Goal: Transaction & Acquisition: Purchase product/service

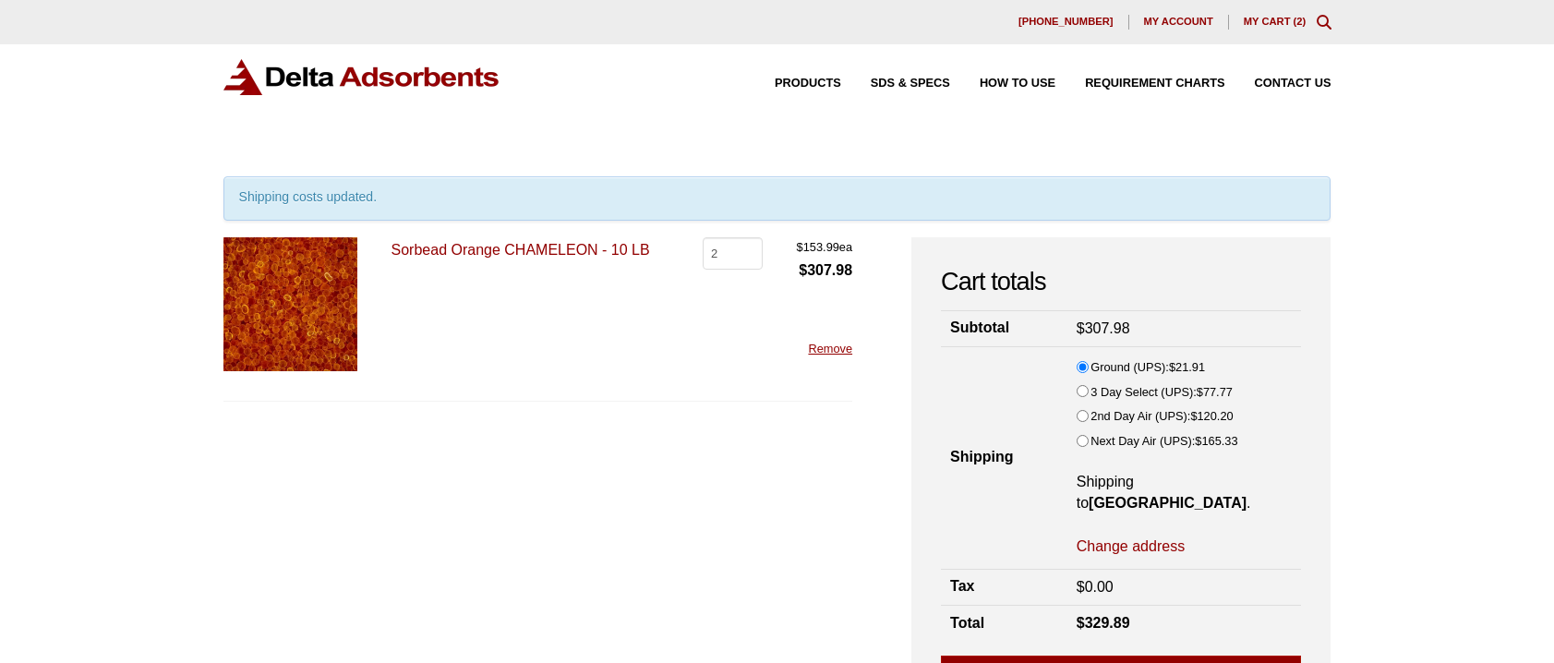
click at [832, 350] on link "Remove" at bounding box center [830, 349] width 44 height 14
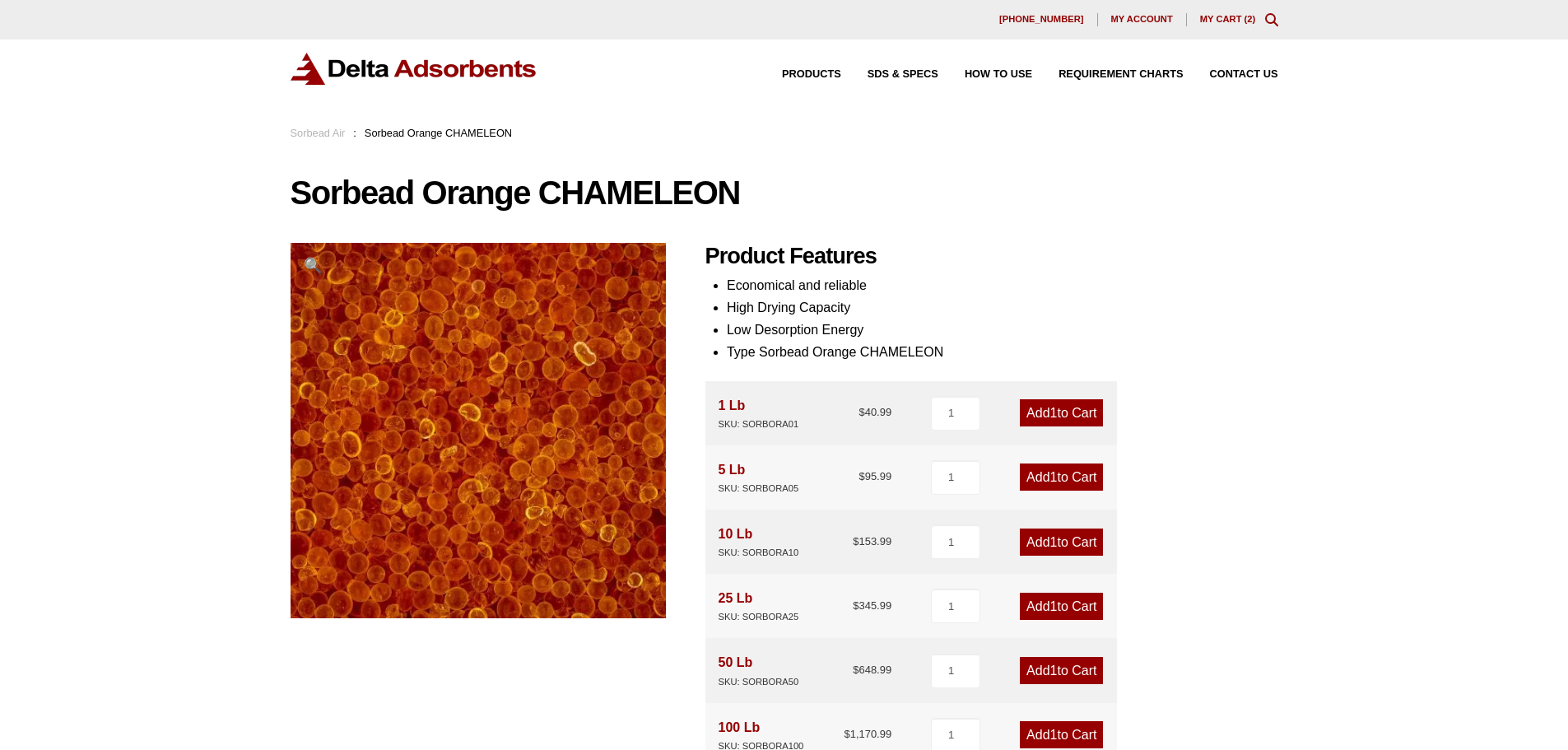
click at [311, 262] on span "🔍" at bounding box center [313, 265] width 19 height 17
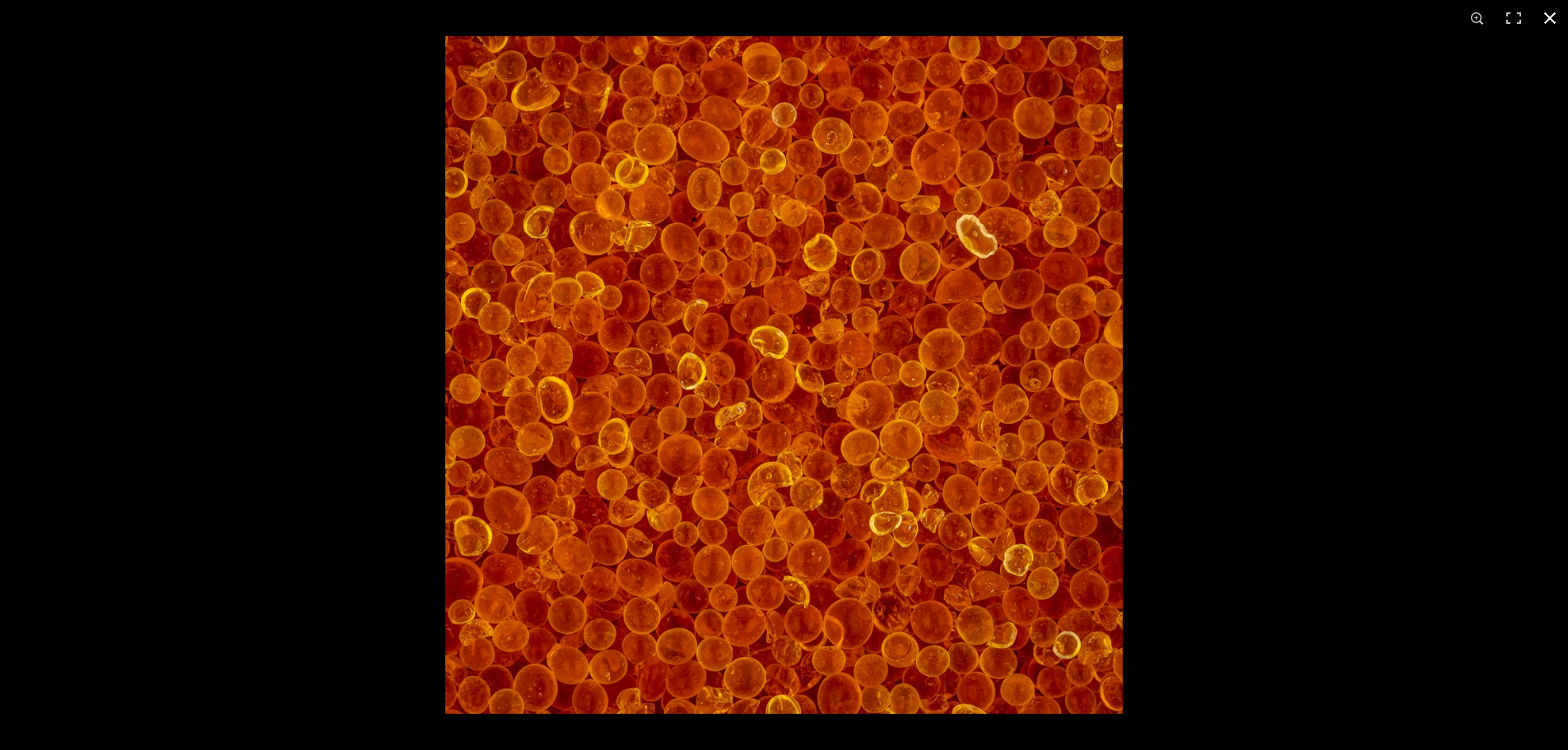
click at [1547, 18] on button "Close (Esc)" at bounding box center [1549, 18] width 37 height 37
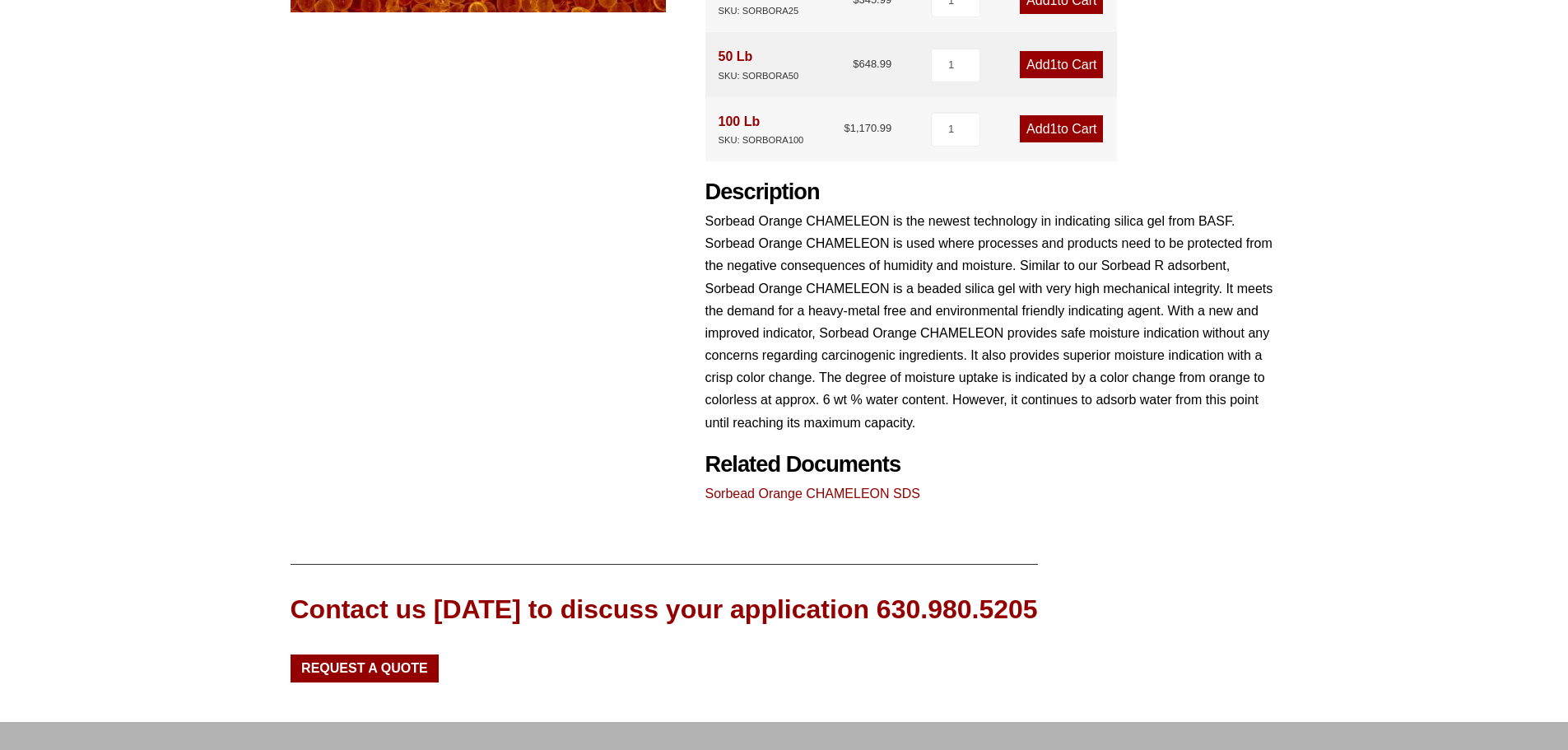
scroll to position [757, 0]
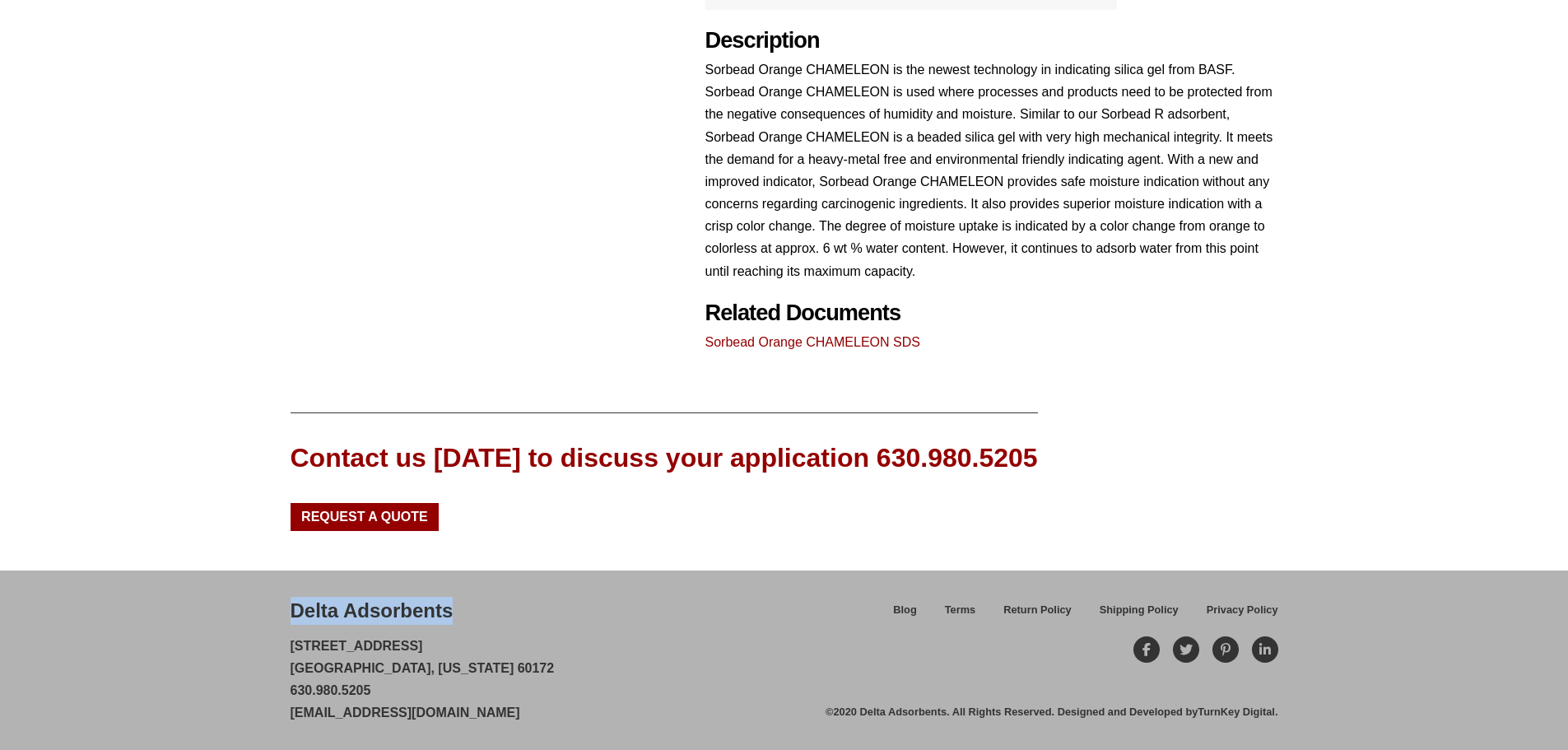
drag, startPoint x: 291, startPoint y: 606, endPoint x: 452, endPoint y: 594, distance: 161.4
click at [452, 594] on div "Delta Adsorbents [STREET_ADDRESS][US_STATE] 630.980.5205 [EMAIL_ADDRESS][DOMAIN…" at bounding box center [784, 660] width 1568 height 179
copy div "Delta Adsorbents"
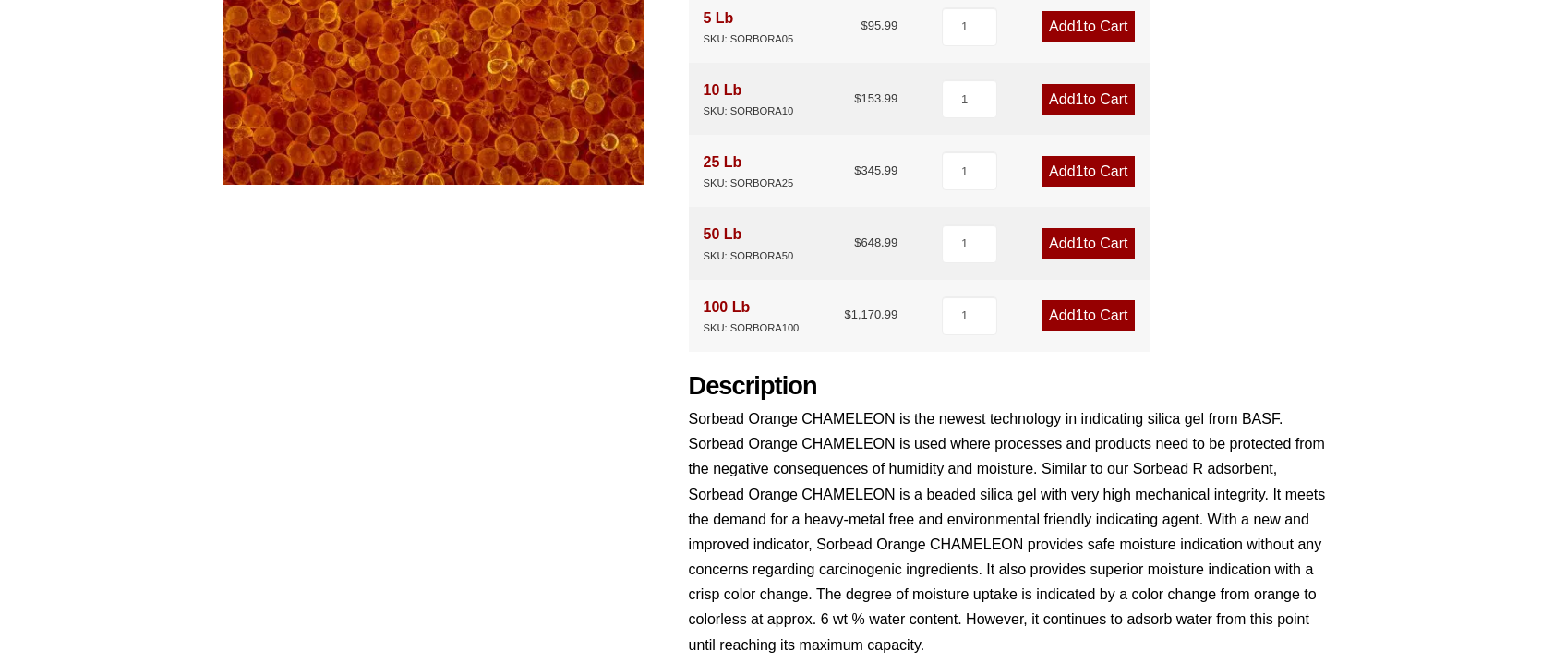
scroll to position [554, 0]
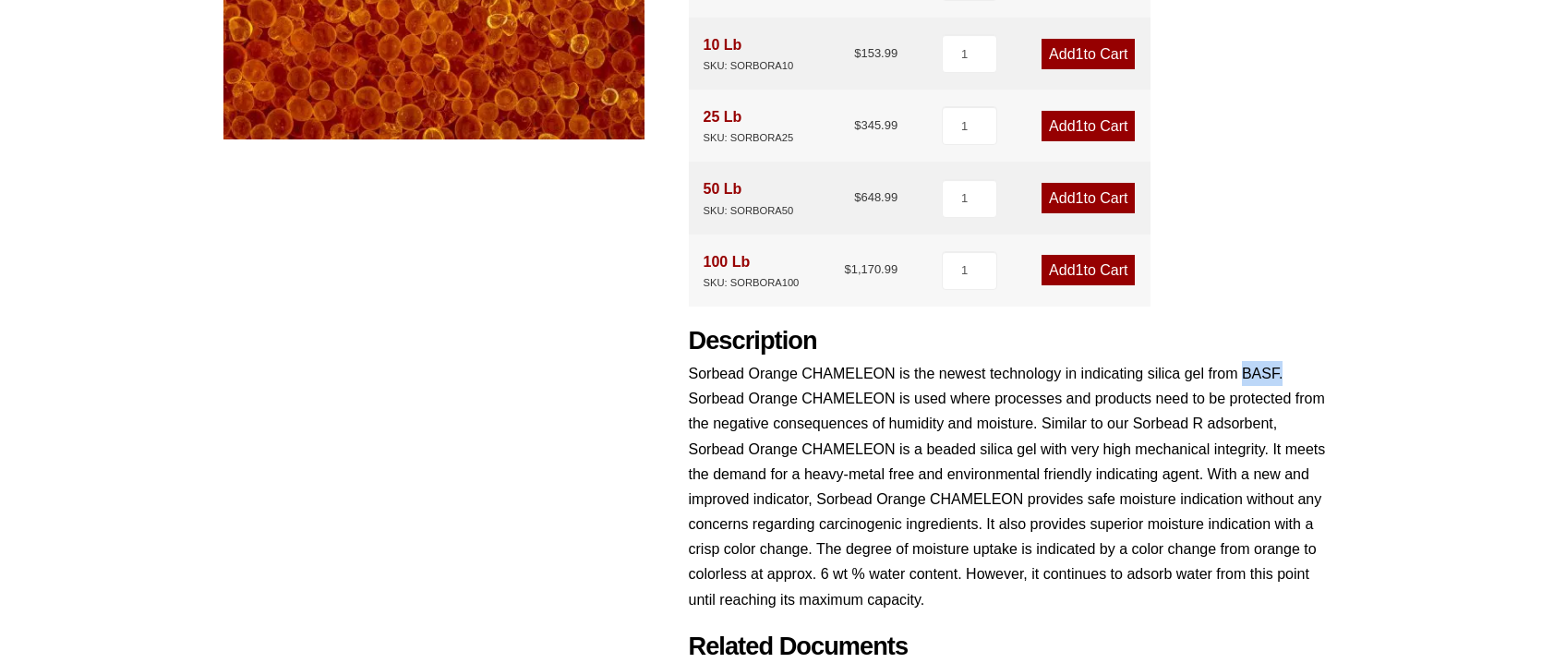
drag, startPoint x: 1242, startPoint y: 371, endPoint x: 1281, endPoint y: 370, distance: 39.7
click at [1281, 370] on p "Sorbead Orange CHAMELEON is the newest technology in indicating silica gel from…" at bounding box center [1010, 486] width 643 height 251
copy p "BASF."
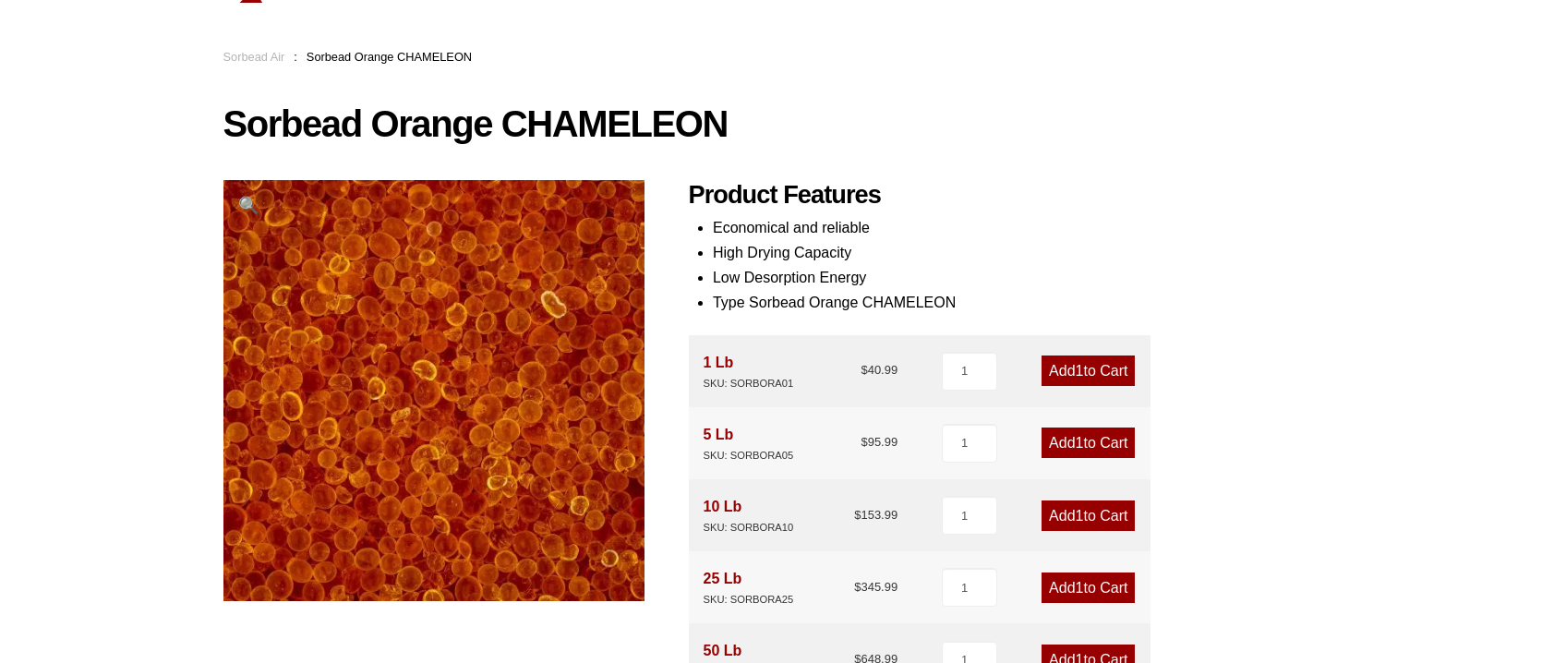
scroll to position [0, 0]
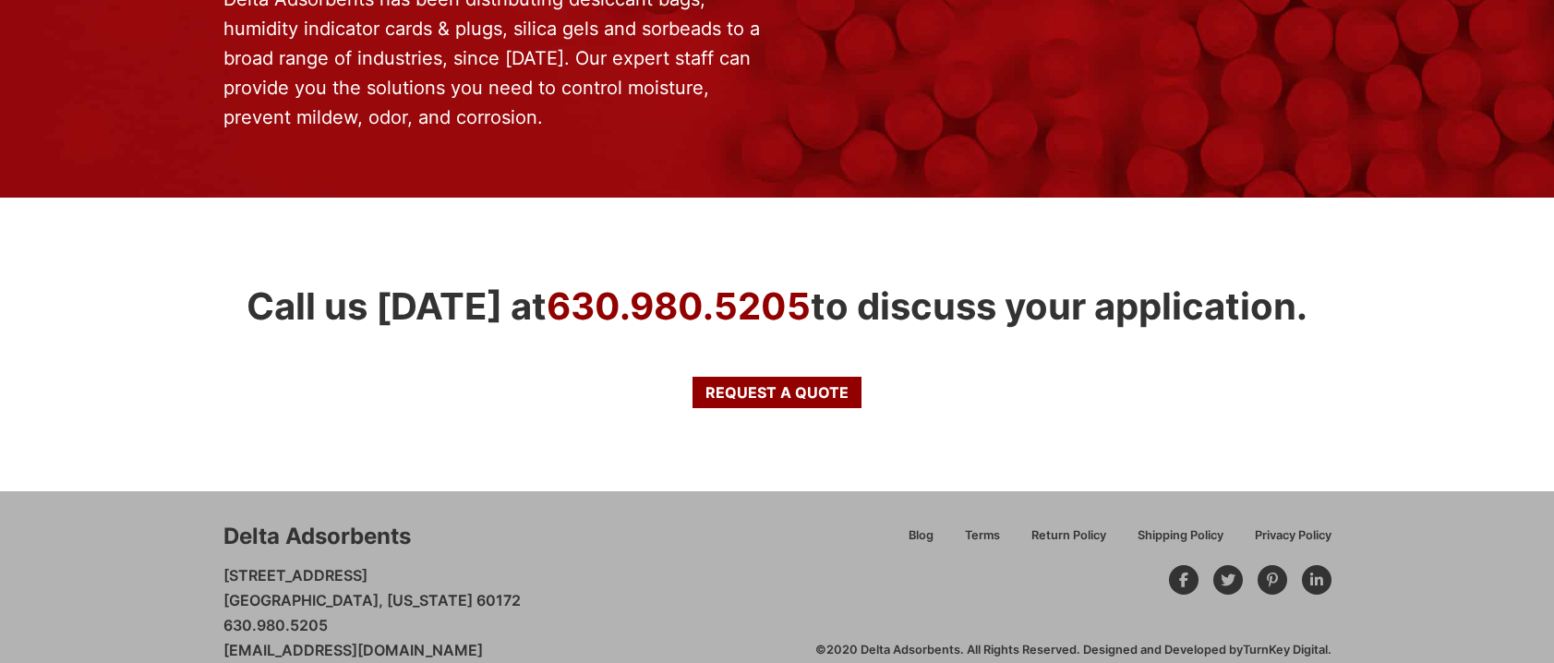
scroll to position [1652, 0]
